Goal: Information Seeking & Learning: Understand process/instructions

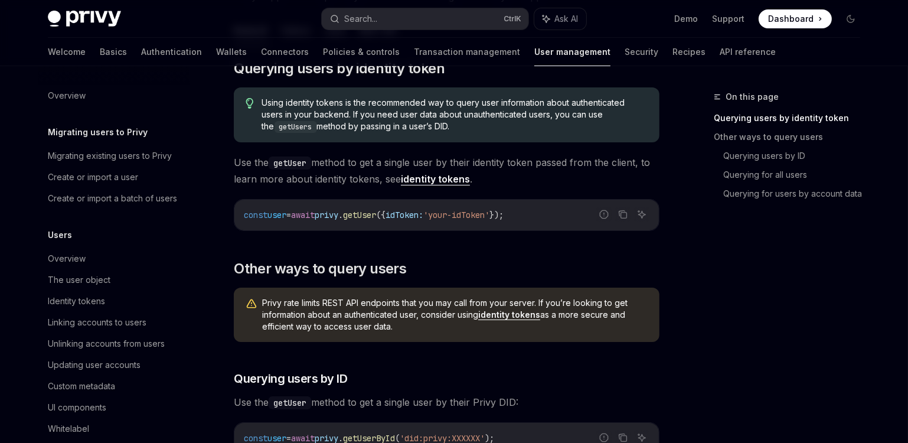
scroll to position [239, 0]
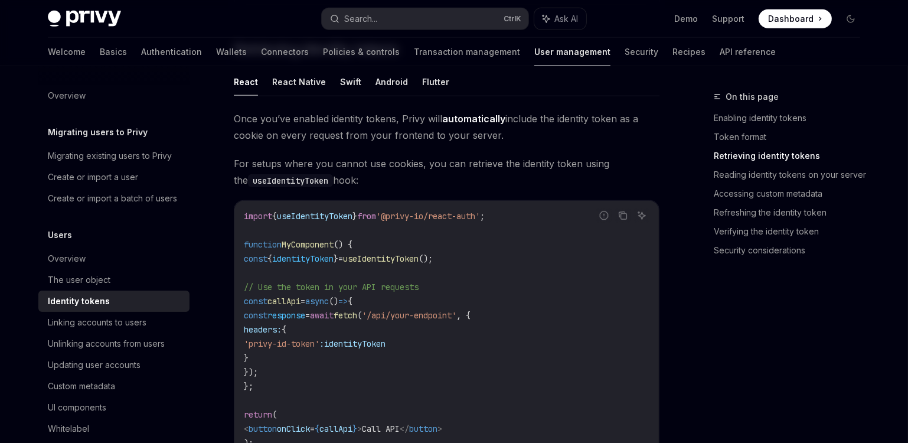
scroll to position [1073, 0]
click at [415, 254] on span "useIdentityToken" at bounding box center [381, 258] width 76 height 11
click at [458, 211] on span "'@privy-io/react-auth'" at bounding box center [428, 216] width 104 height 11
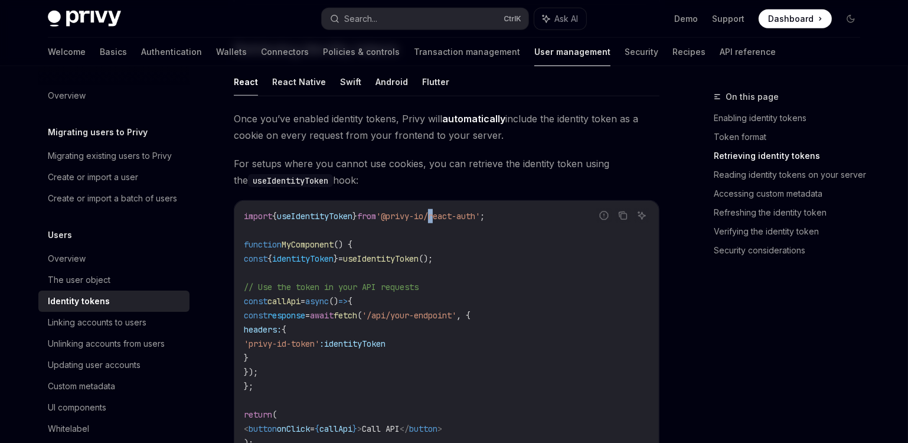
click at [458, 211] on span "'@privy-io/react-auth'" at bounding box center [428, 216] width 104 height 11
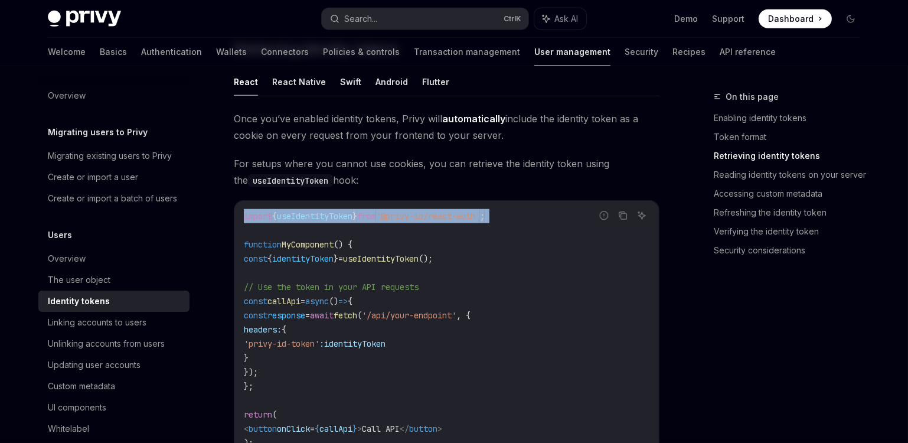
click at [458, 211] on span "'@privy-io/react-auth'" at bounding box center [428, 216] width 104 height 11
copy code "import { useIdentityToken } from '@privy-io/react-auth' ;"
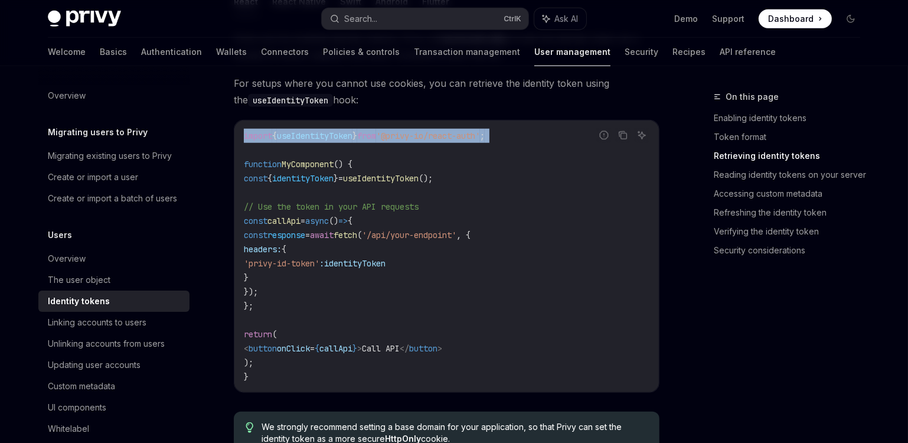
scroll to position [1180, 0]
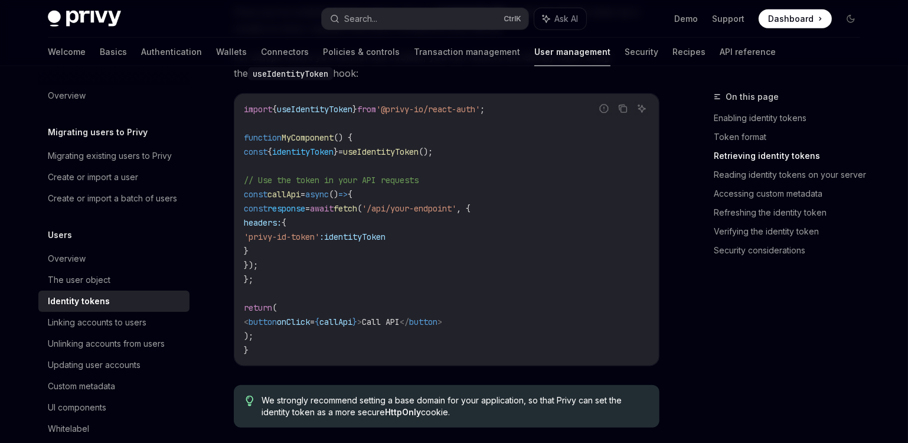
click at [444, 160] on code "import { useIdentityToken } from '@privy-io/react-auth' ; function MyComponent …" at bounding box center [446, 229] width 405 height 255
drag, startPoint x: 513, startPoint y: 104, endPoint x: 412, endPoint y: 104, distance: 100.3
click at [412, 104] on span "'@privy-io/react-auth'" at bounding box center [428, 109] width 104 height 11
copy span "@privy-io/react-auth"
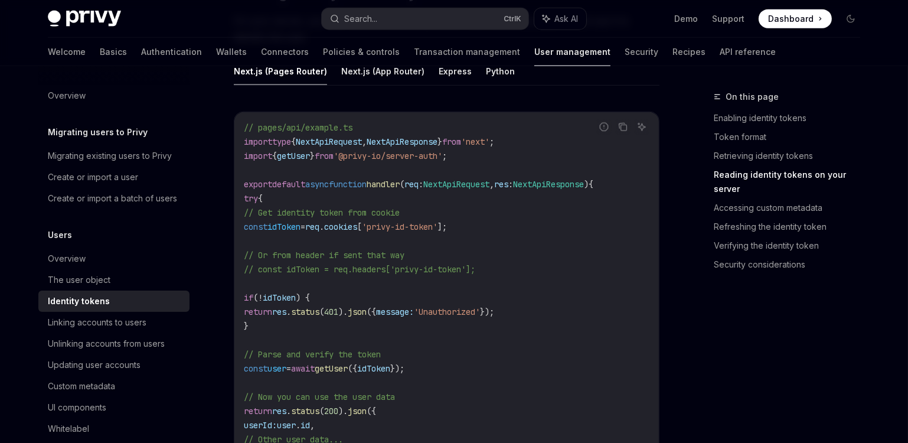
scroll to position [1663, 0]
click at [402, 148] on span "'@privy-io/server-auth'" at bounding box center [387, 153] width 109 height 11
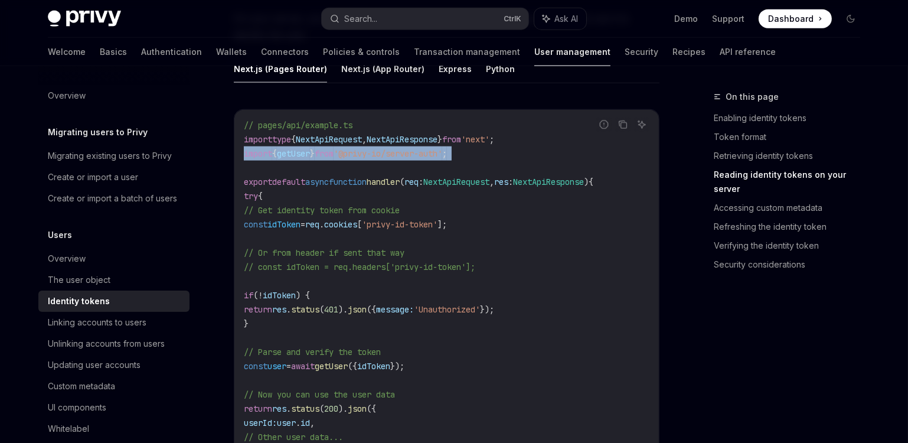
click at [402, 148] on span "'@privy-io/server-auth'" at bounding box center [387, 153] width 109 height 11
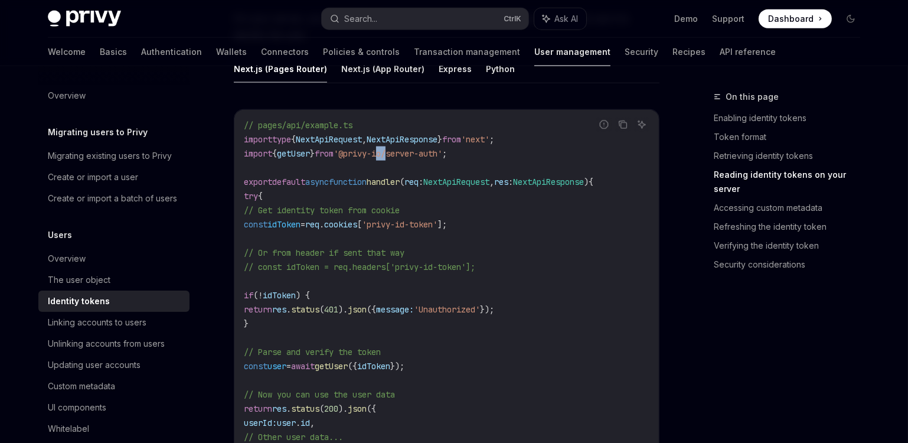
click at [402, 148] on span "'@privy-io/server-auth'" at bounding box center [387, 153] width 109 height 11
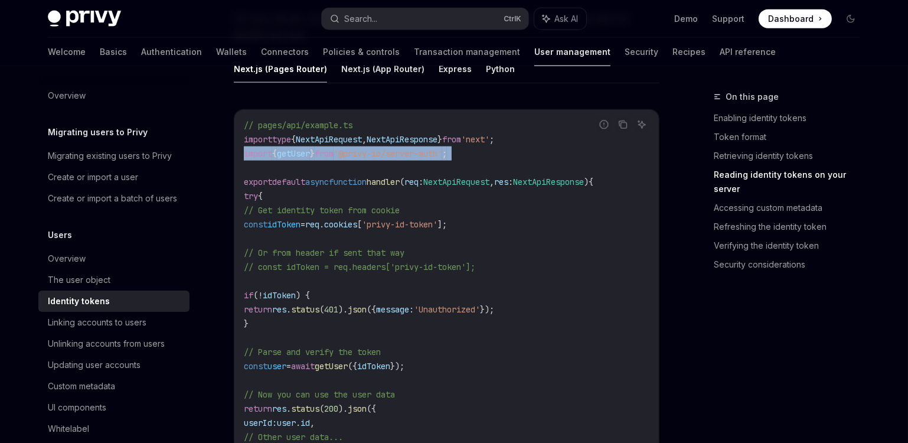
click at [402, 148] on span "'@privy-io/server-auth'" at bounding box center [387, 153] width 109 height 11
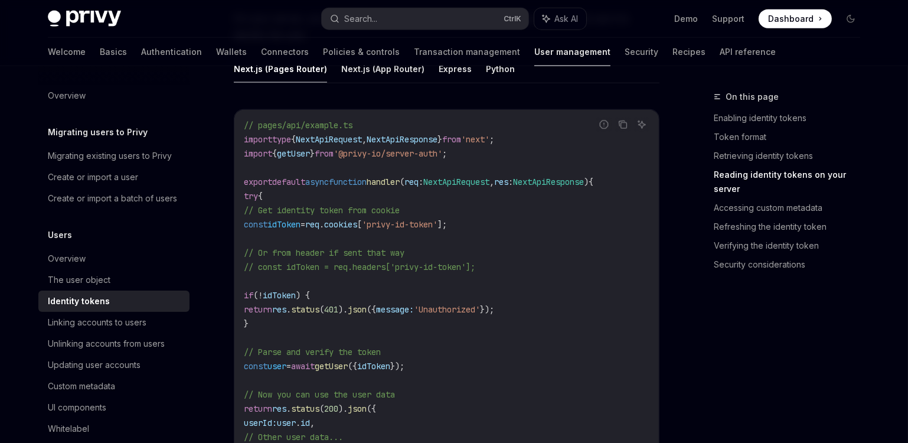
click at [357, 220] on span "cookies" at bounding box center [340, 224] width 33 height 11
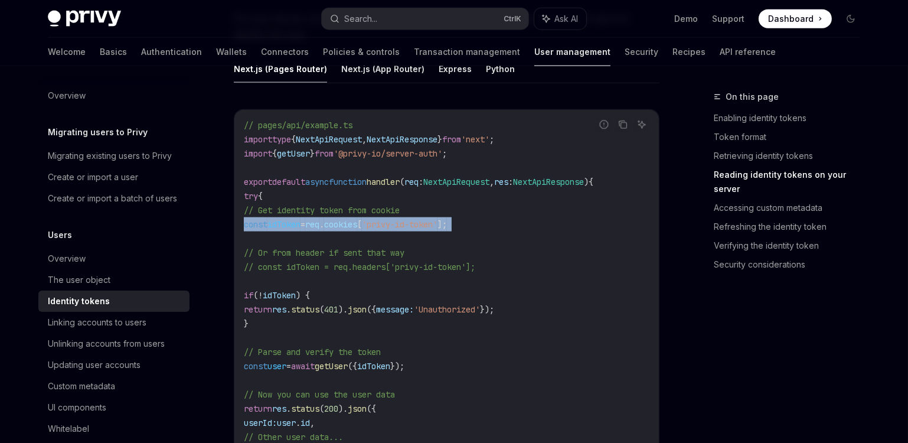
click at [357, 220] on span "cookies" at bounding box center [340, 224] width 33 height 11
copy code "const idToken = req . cookies [ 'privy-id-token' ];"
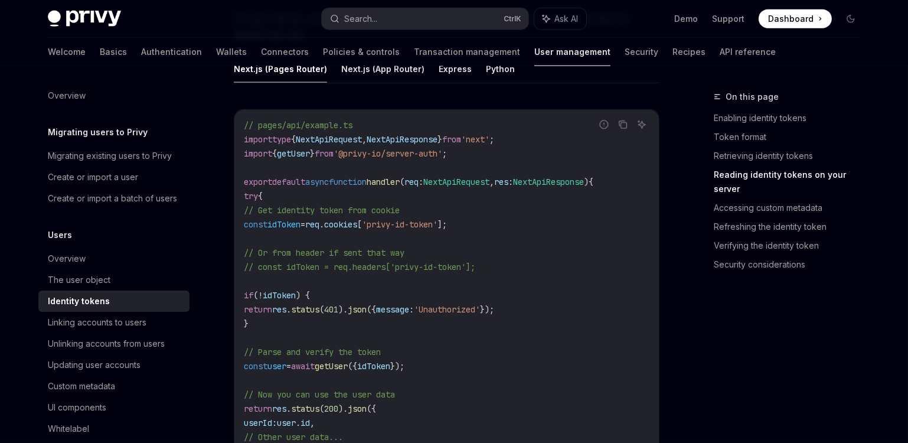
click at [420, 170] on code "// pages/api/example.ts import type { NextApiRequest , NextApiResponse } from '…" at bounding box center [446, 323] width 405 height 411
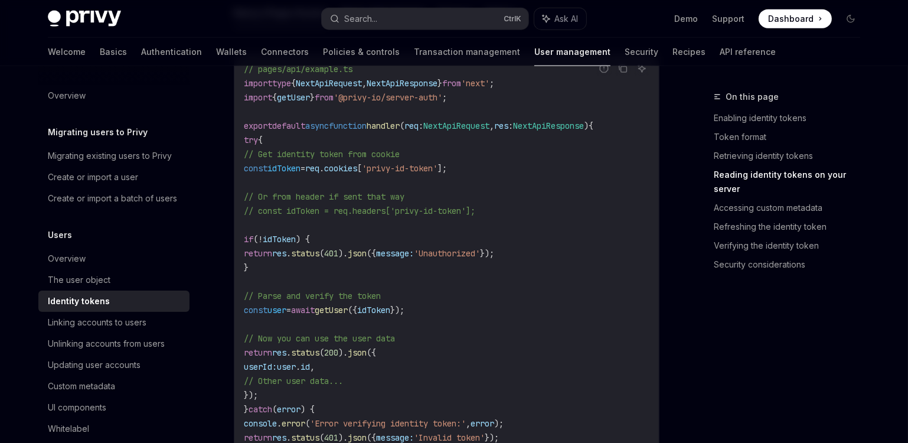
scroll to position [1717, 0]
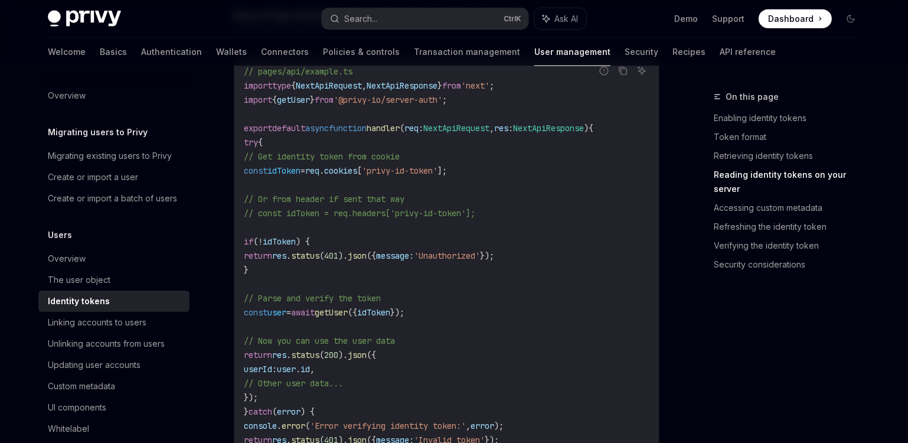
click at [573, 165] on code "// pages/api/example.ts import type { NextApiRequest , NextApiResponse } from '…" at bounding box center [446, 269] width 405 height 411
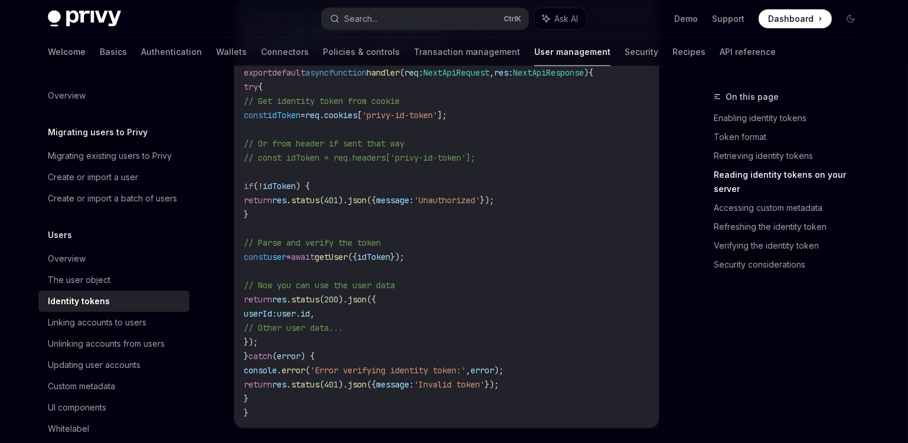
scroll to position [1770, 0]
